Goal: Information Seeking & Learning: Learn about a topic

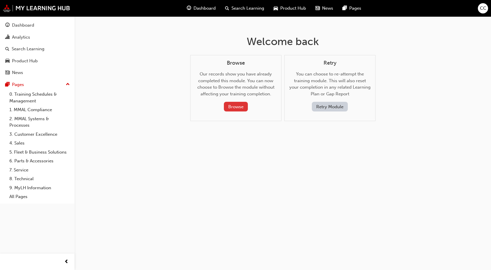
click at [233, 103] on button "Browse" at bounding box center [236, 107] width 24 height 10
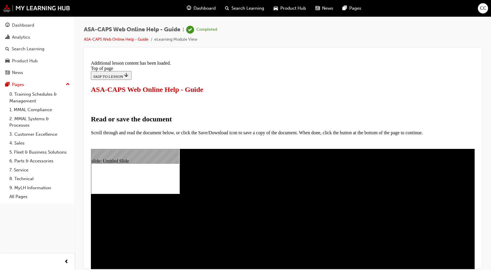
scroll to position [281, 0]
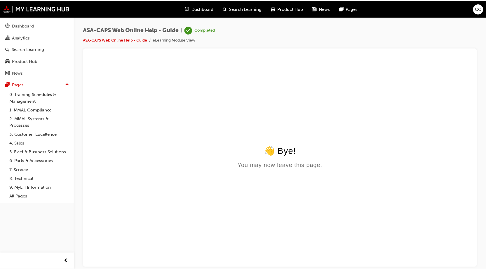
scroll to position [0, 0]
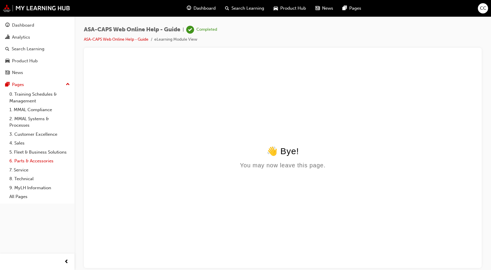
click at [30, 160] on link "6. Parts & Accessories" at bounding box center [39, 160] width 65 height 9
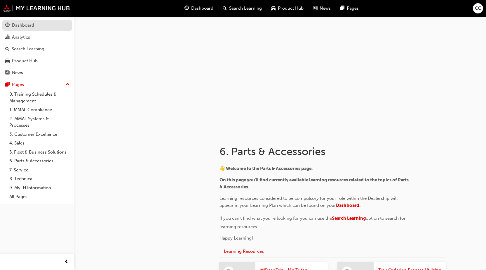
click at [11, 30] on link "Dashboard" at bounding box center [37, 25] width 70 height 11
